Goal: Complete application form: Complete application form

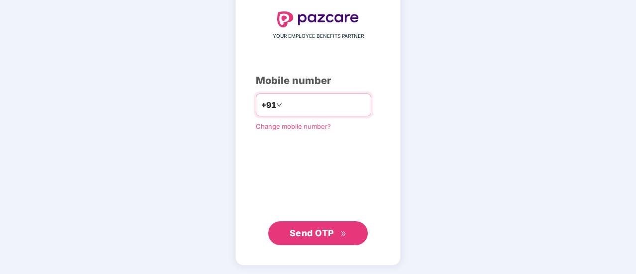
type input "**********"
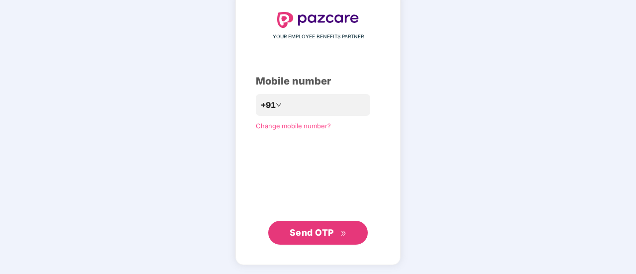
click at [323, 229] on span "Send OTP" at bounding box center [312, 232] width 44 height 10
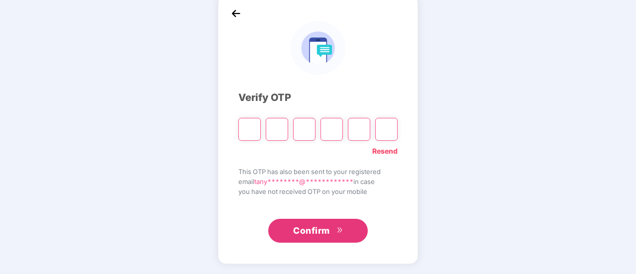
scroll to position [50, 0]
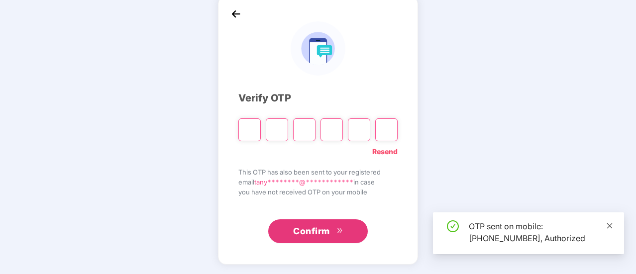
click at [609, 227] on icon "close" at bounding box center [609, 225] width 7 height 7
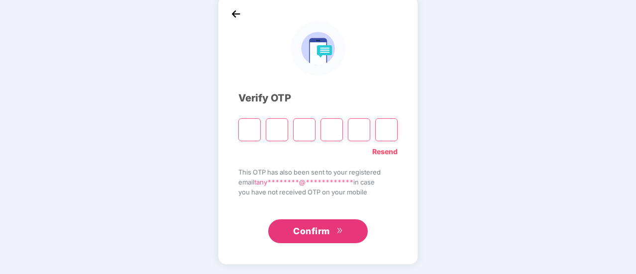
click at [239, 131] on input "Please enter verification code. Digit 1" at bounding box center [249, 129] width 22 height 23
type input "*"
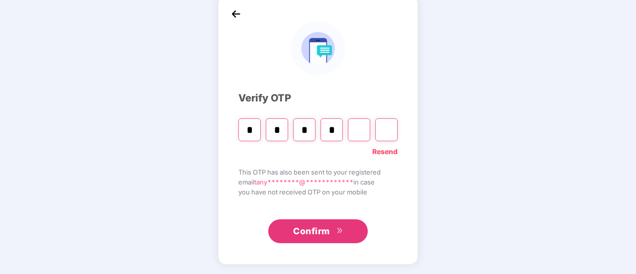
type input "*"
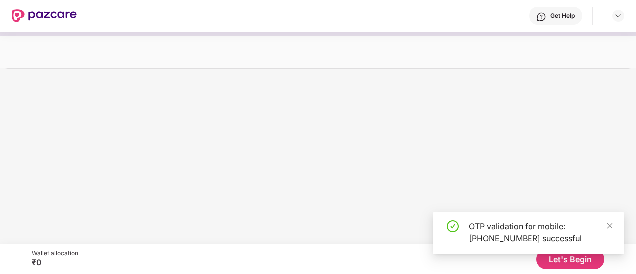
scroll to position [0, 0]
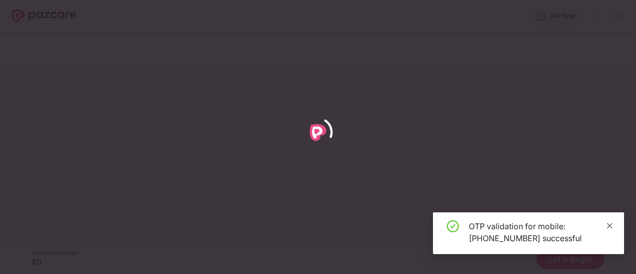
click at [610, 229] on span at bounding box center [609, 225] width 7 height 8
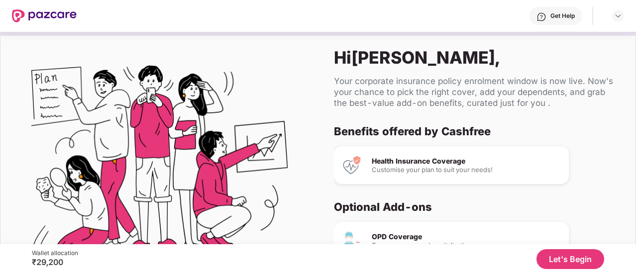
scroll to position [61, 0]
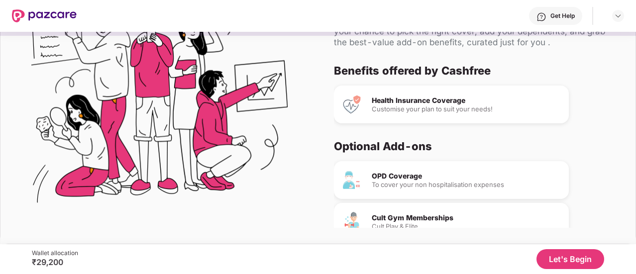
click at [567, 260] on button "Let's Begin" at bounding box center [570, 259] width 68 height 20
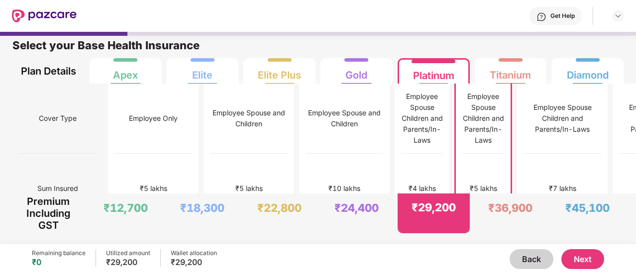
scroll to position [5, 0]
click at [117, 259] on div "₹29,200" at bounding box center [128, 262] width 44 height 10
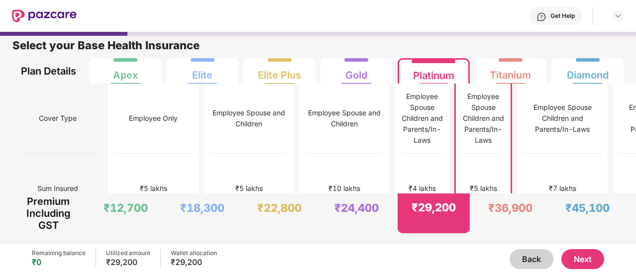
click at [187, 262] on div "₹29,200" at bounding box center [194, 262] width 46 height 10
click at [242, 255] on div "Back Next" at bounding box center [410, 259] width 387 height 20
click at [462, 164] on div "₹5 lakhs" at bounding box center [483, 189] width 42 height 70
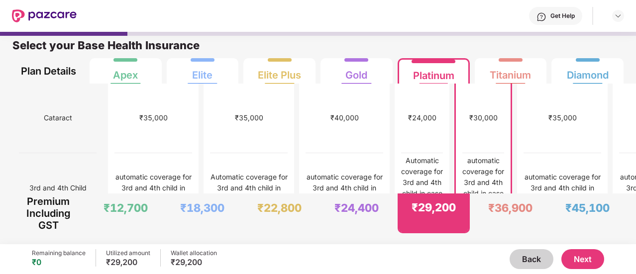
scroll to position [632, 0]
